Goal: Find specific page/section: Find specific page/section

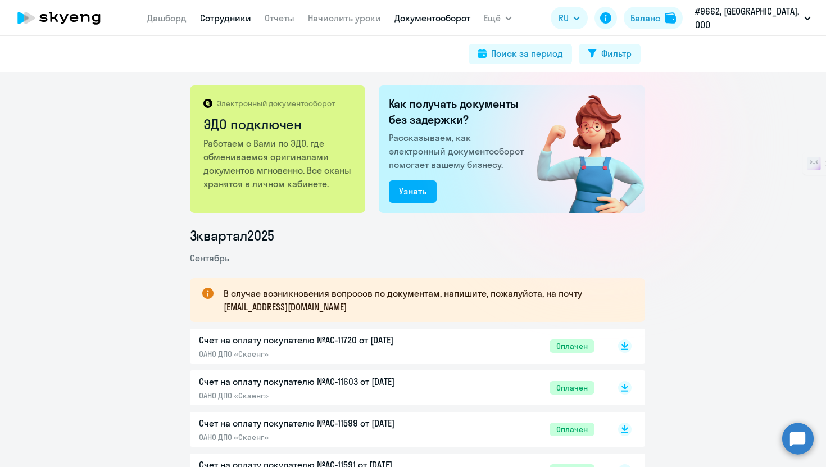
click at [249, 14] on link "Сотрудники" at bounding box center [225, 17] width 51 height 11
select select "30"
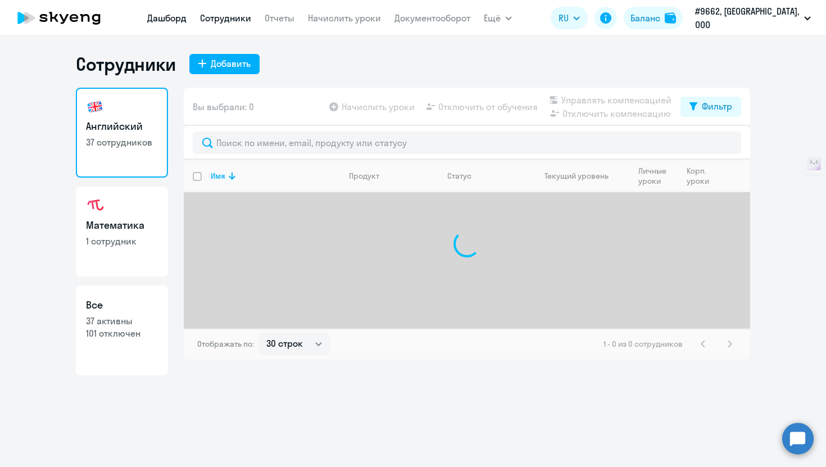
click at [164, 15] on link "Дашборд" at bounding box center [166, 17] width 39 height 11
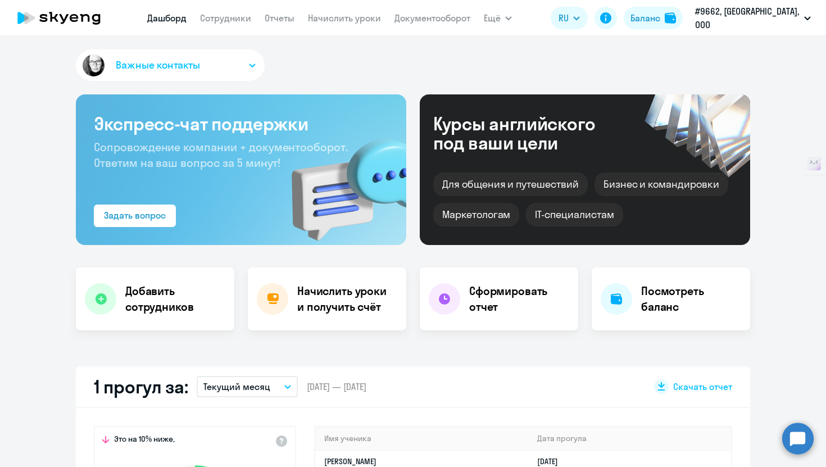
select select "30"
